Goal: Find specific page/section: Find specific page/section

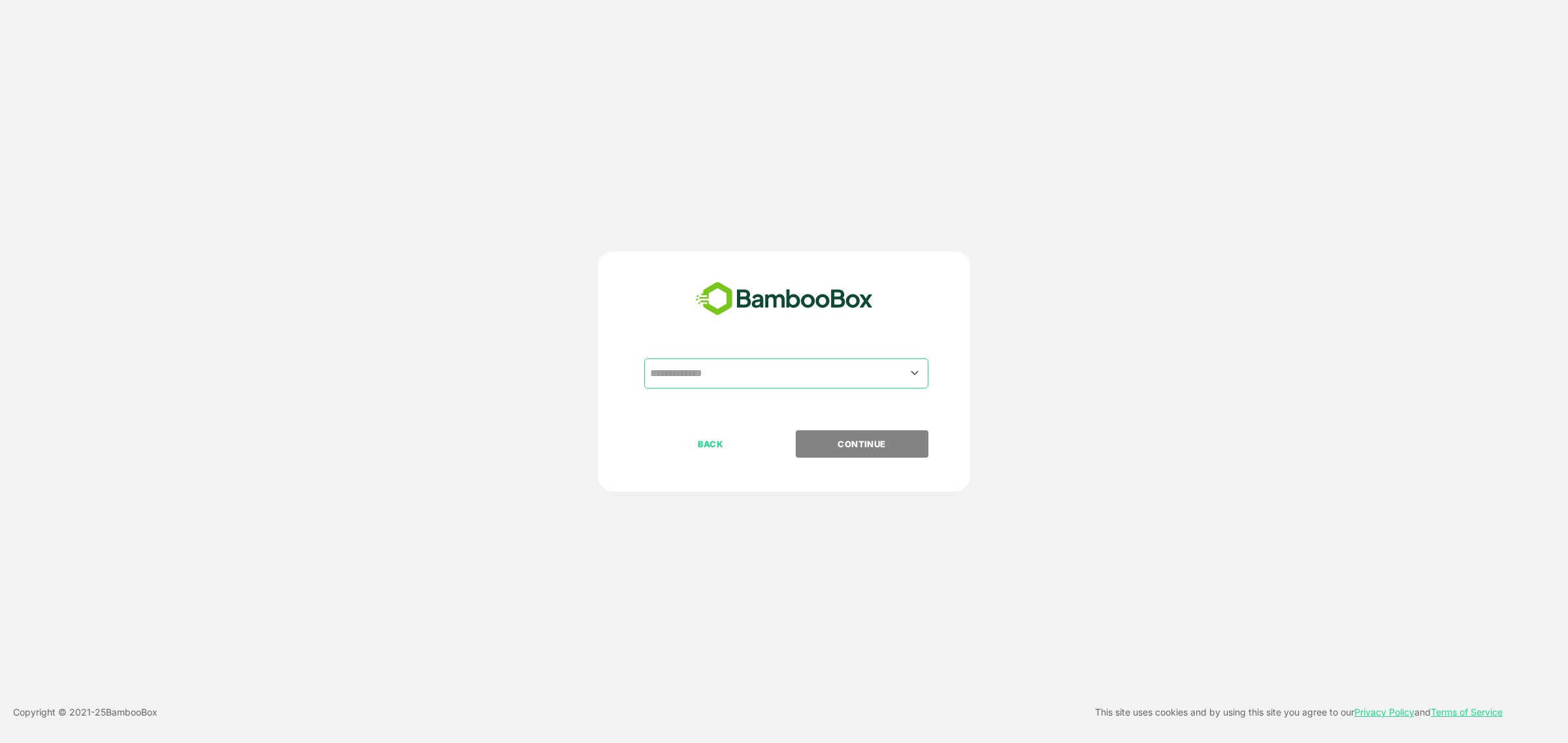
click at [725, 389] on div "​" at bounding box center [784, 394] width 326 height 72
click at [729, 378] on input "text" at bounding box center [786, 373] width 279 height 25
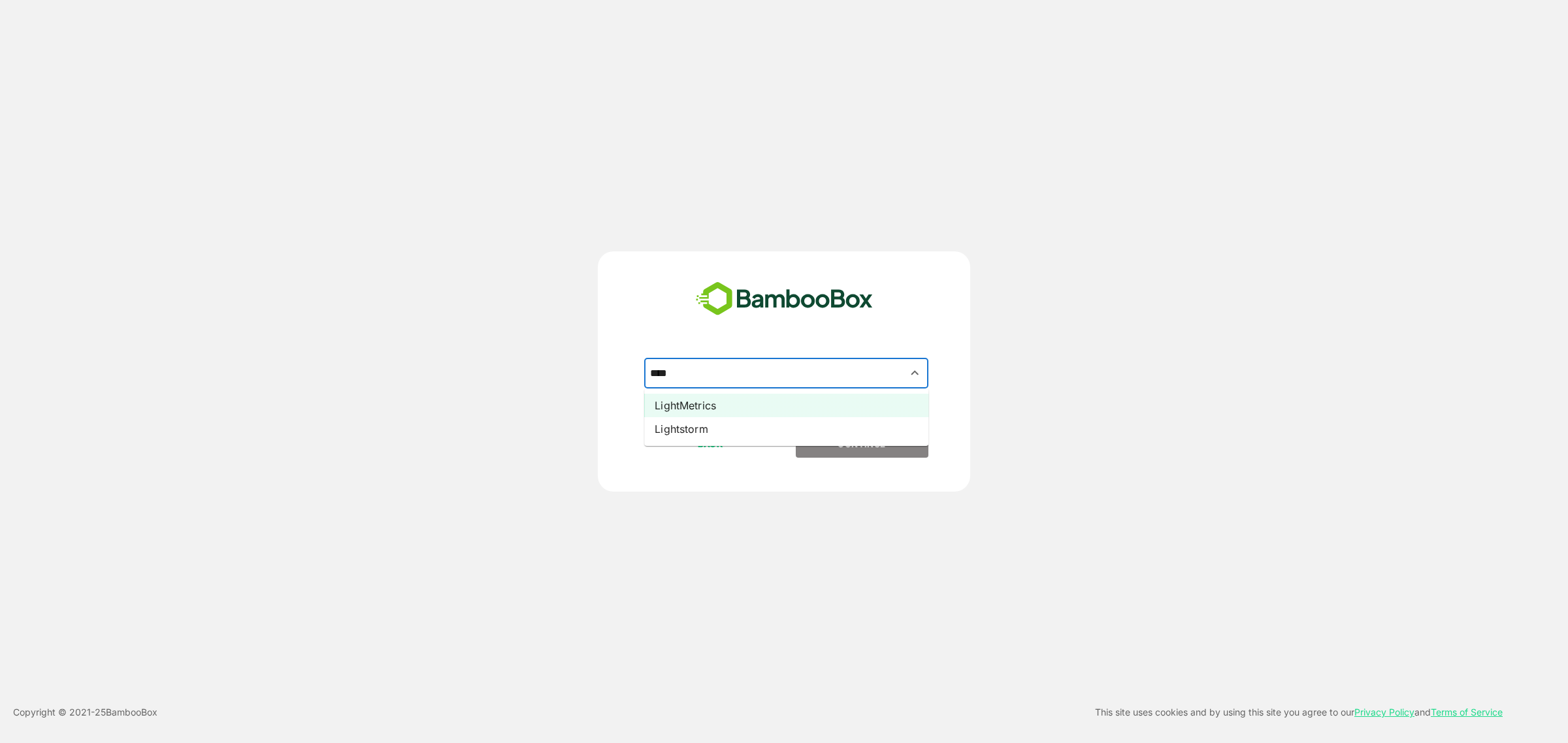
click at [711, 403] on li "LightMetrics" at bounding box center [786, 405] width 285 height 24
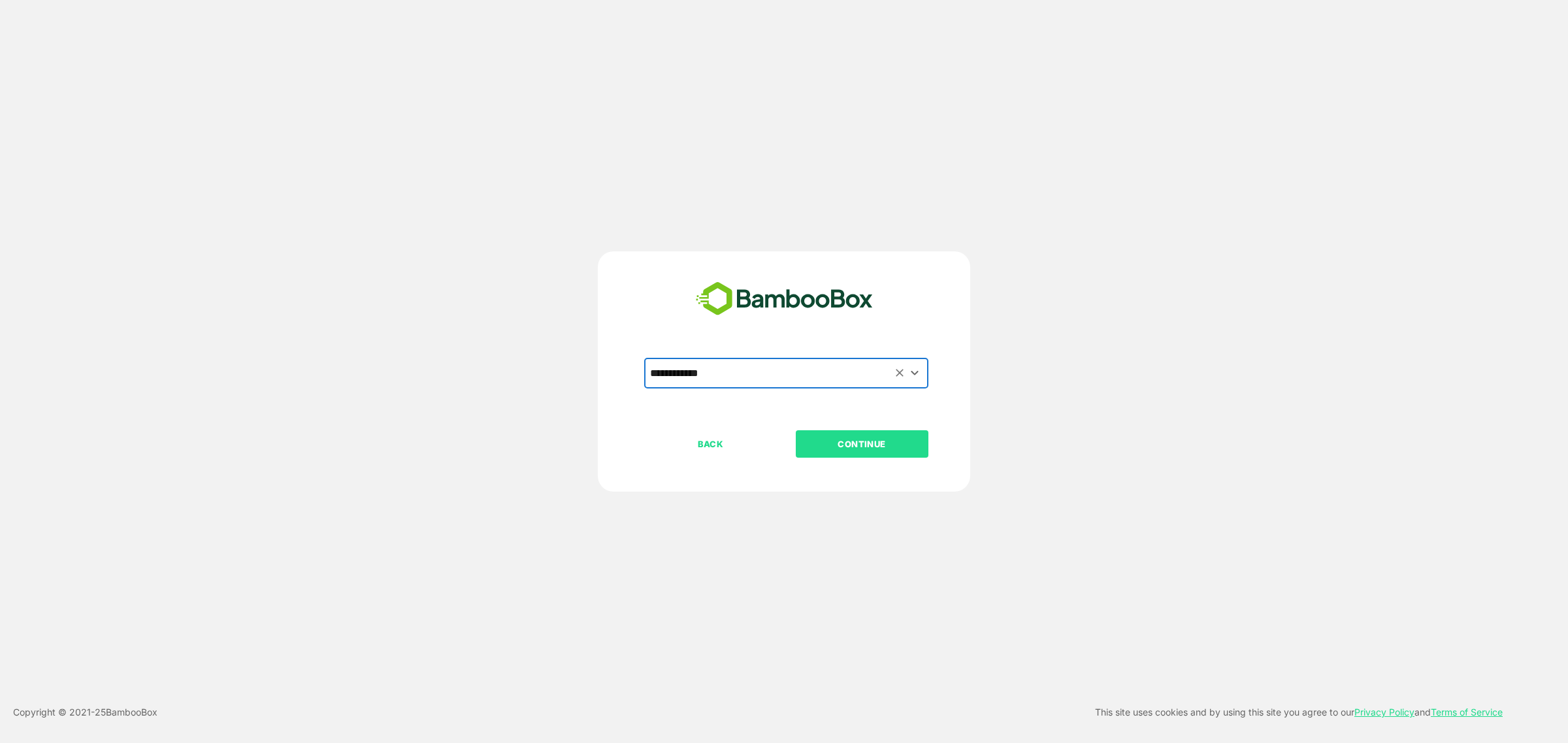
type input "**********"
click at [864, 437] on p "CONTINUE" at bounding box center [861, 444] width 131 height 14
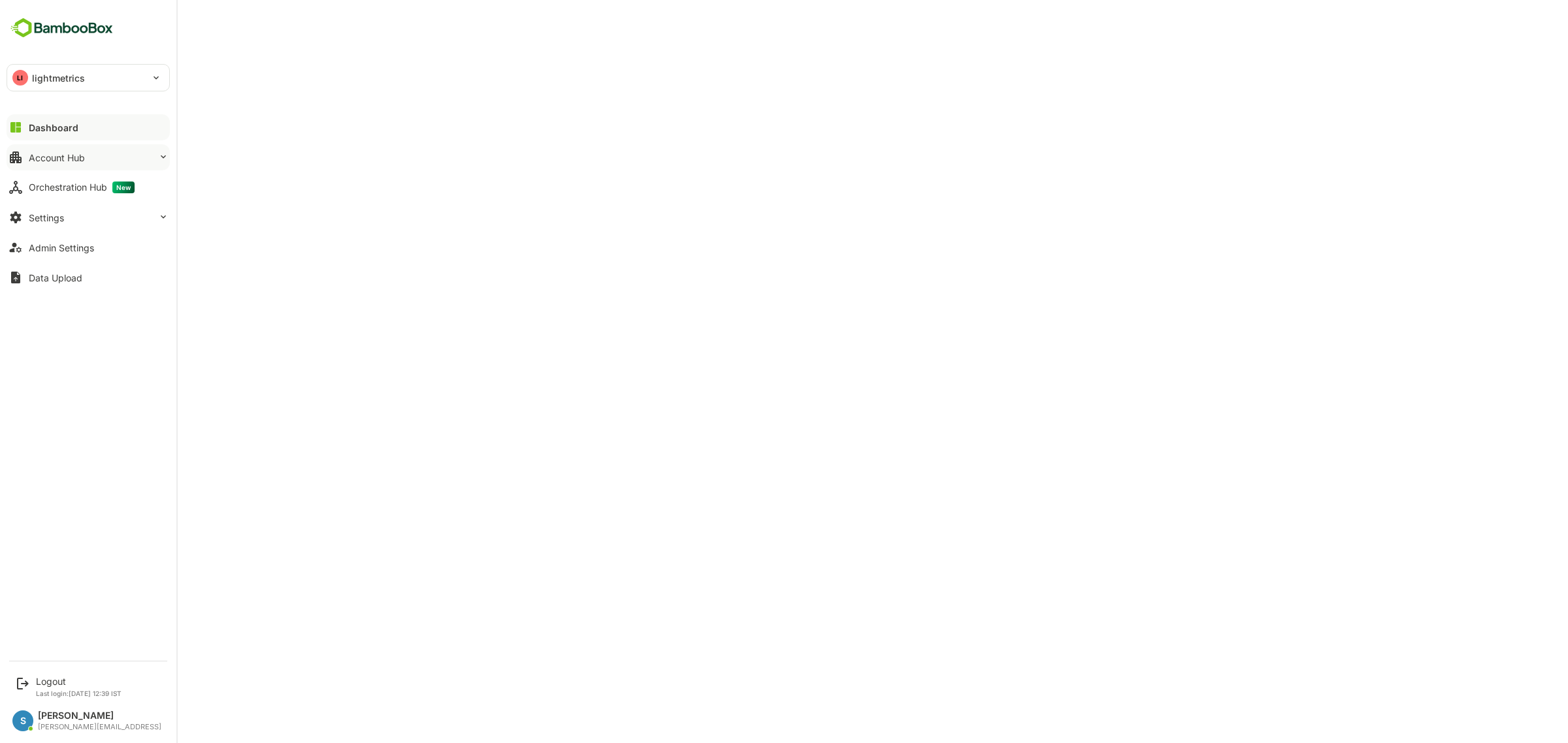
click at [96, 151] on button "Account Hub" at bounding box center [89, 158] width 164 height 26
click at [98, 186] on div "Unified Account Profile" at bounding box center [73, 184] width 88 height 11
